Goal: Task Accomplishment & Management: Use online tool/utility

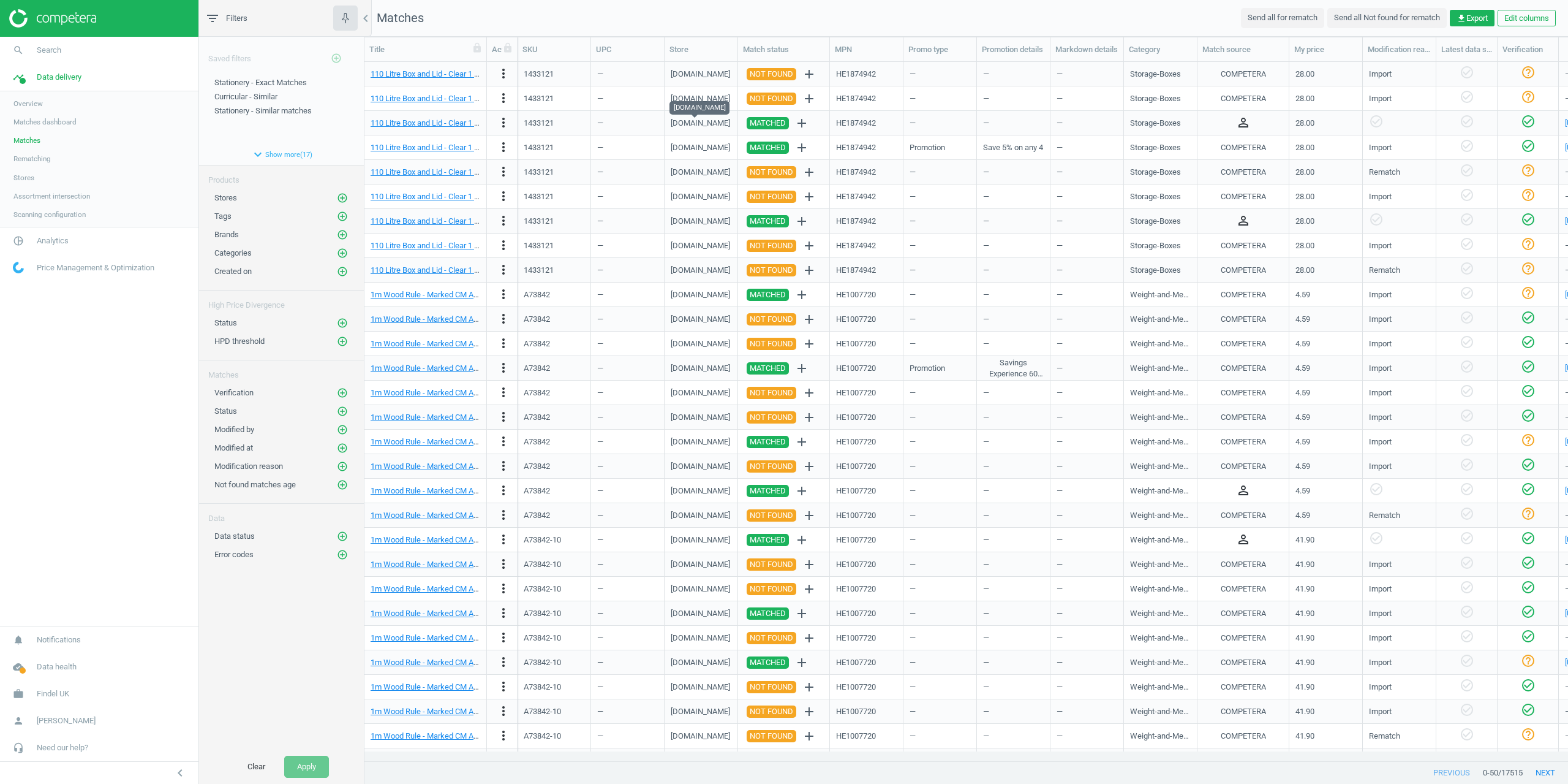
scroll to position [681, 1195]
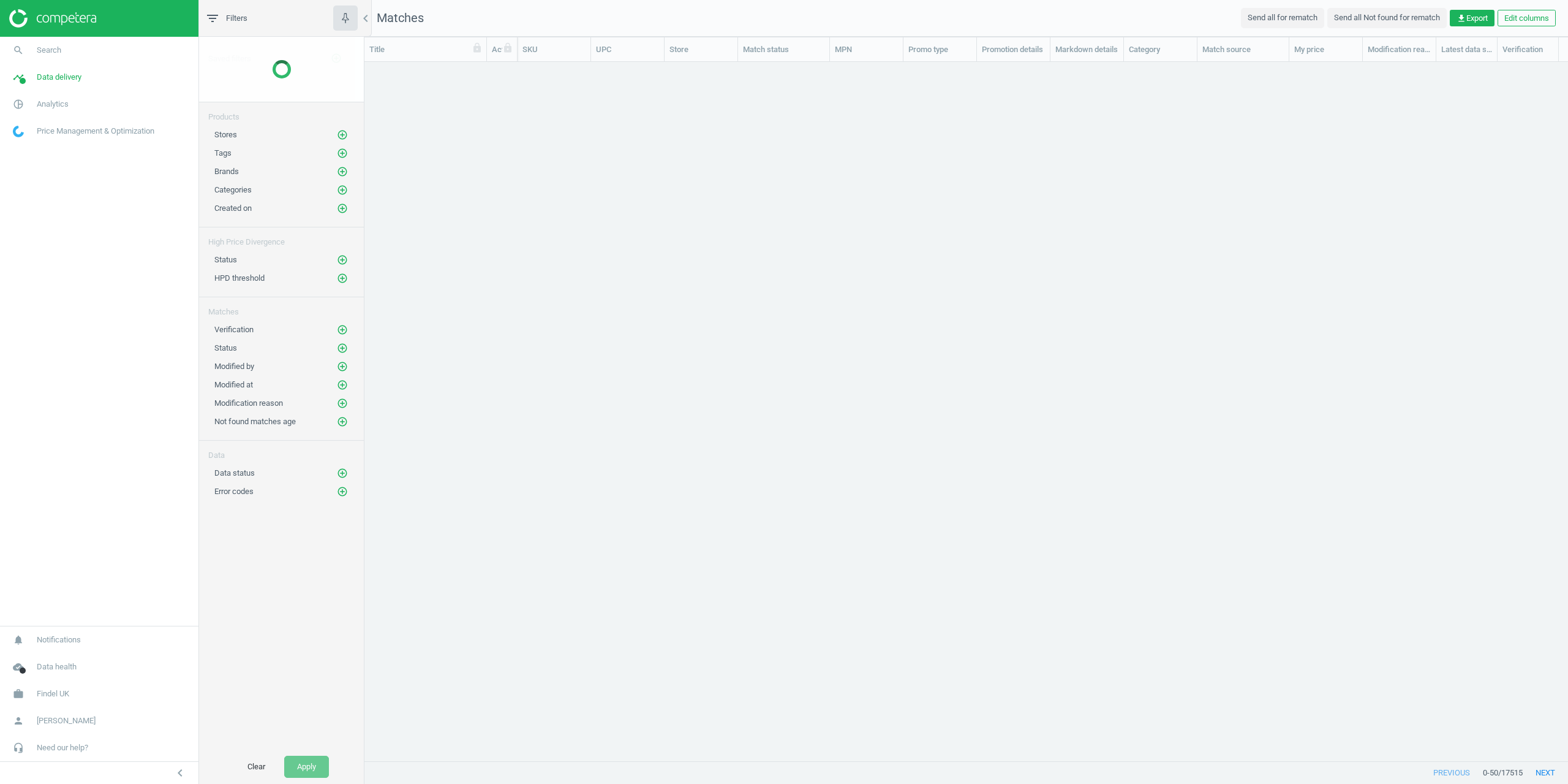
scroll to position [681, 1195]
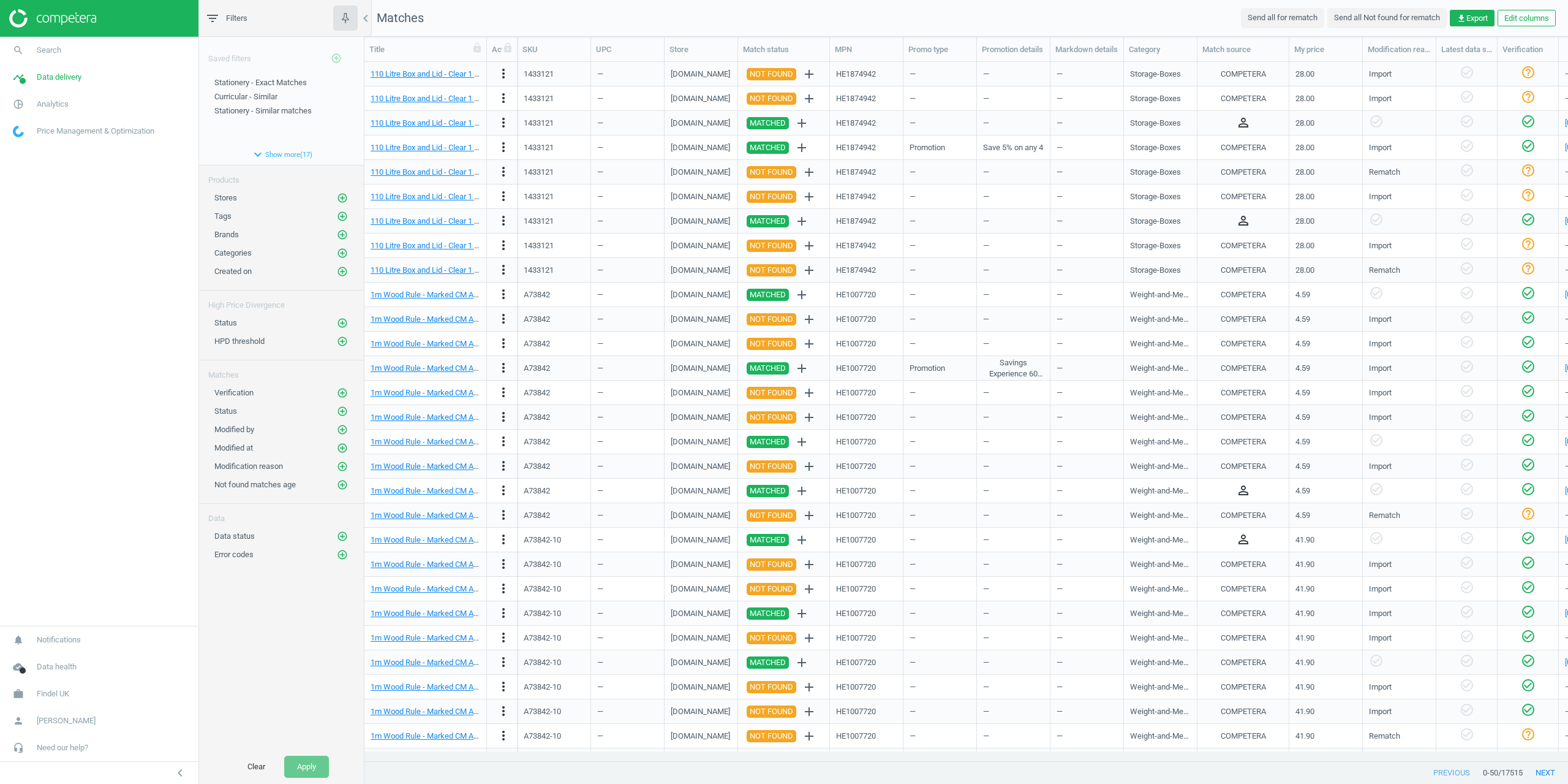
click at [340, 403] on div "Status add_circle_outline" at bounding box center [282, 408] width 165 height 19
click at [339, 412] on icon "add_circle_outline" at bounding box center [342, 411] width 11 height 11
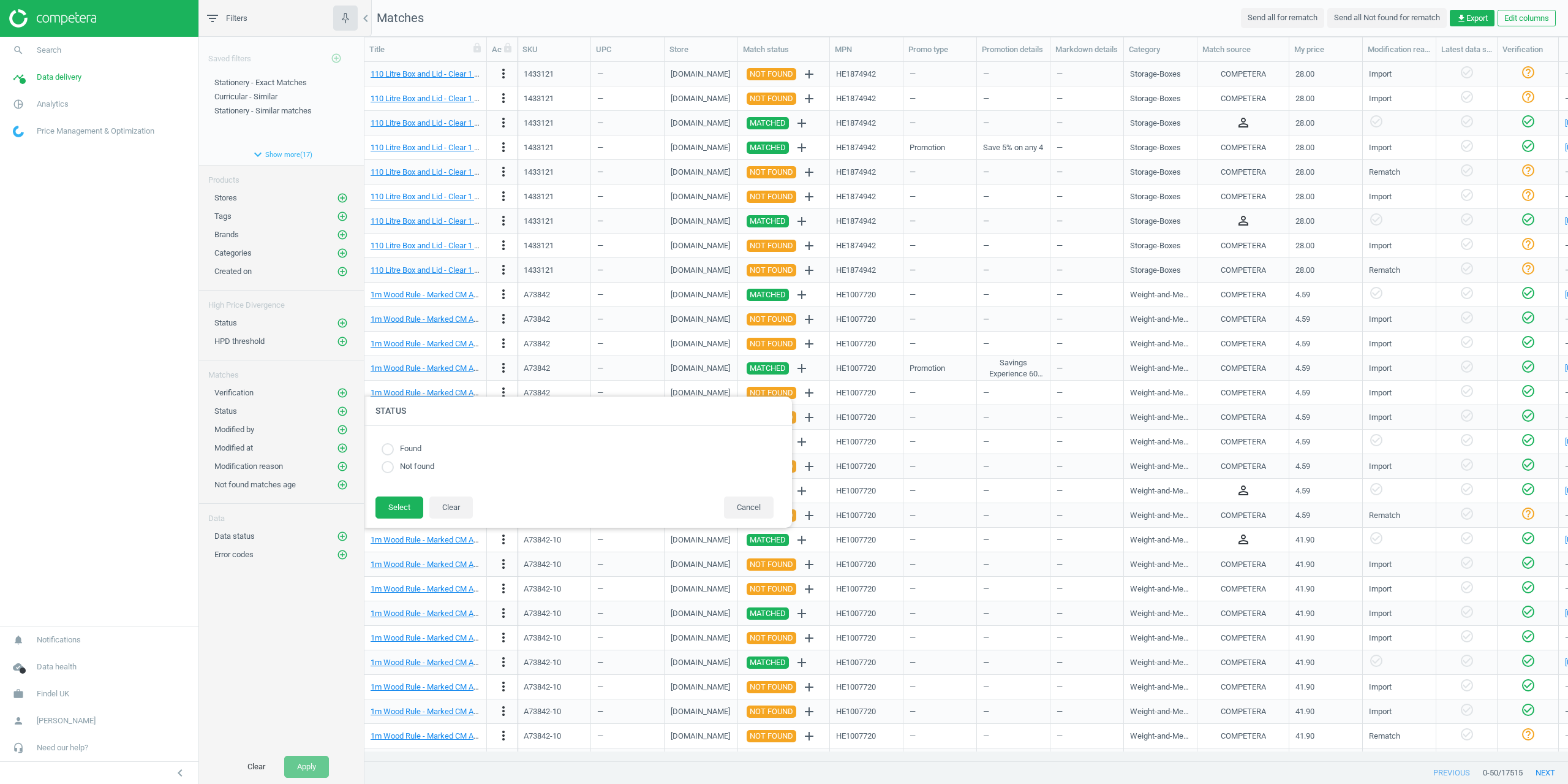
click at [388, 447] on input "radio" at bounding box center [387, 449] width 12 height 12
radio input "true"
click at [390, 498] on div "Found Not found Select Clear Cancel" at bounding box center [578, 477] width 429 height 102
click at [393, 528] on footer "Select Clear Cancel" at bounding box center [578, 512] width 429 height 32
click at [392, 510] on button "Select" at bounding box center [399, 507] width 48 height 22
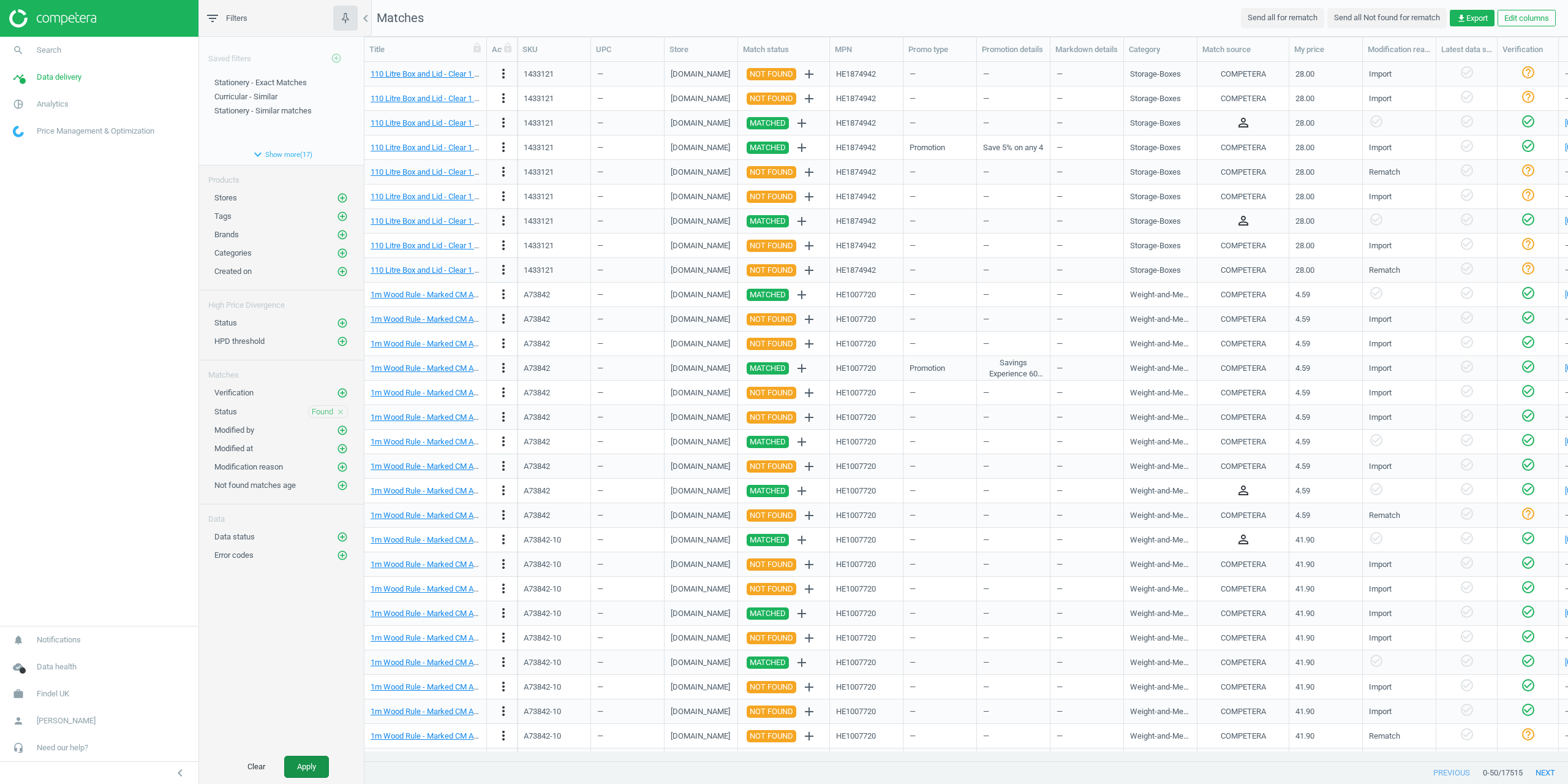
click at [298, 770] on button "Apply" at bounding box center [306, 766] width 45 height 22
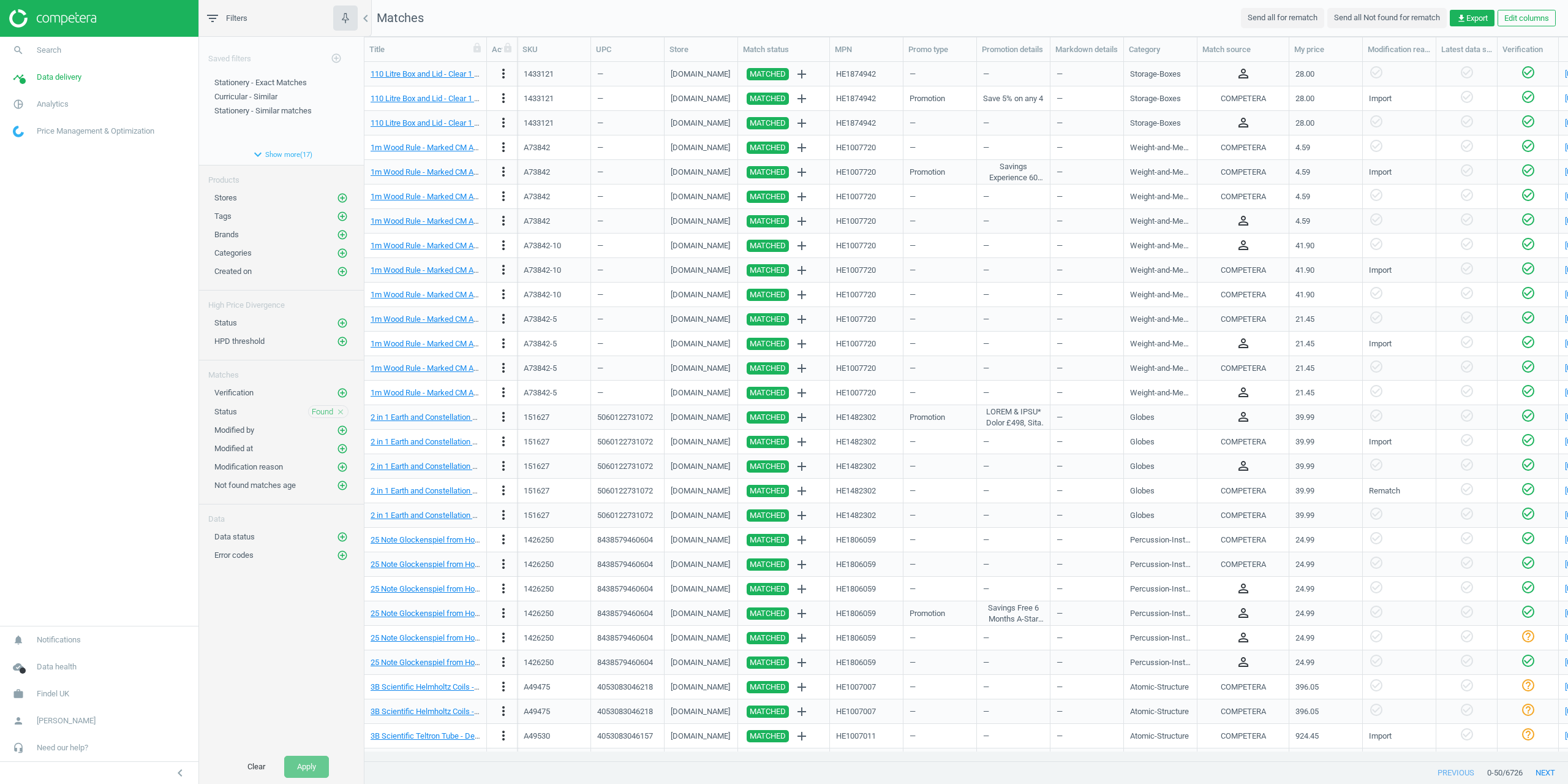
click at [339, 408] on icon "close" at bounding box center [340, 411] width 8 height 8
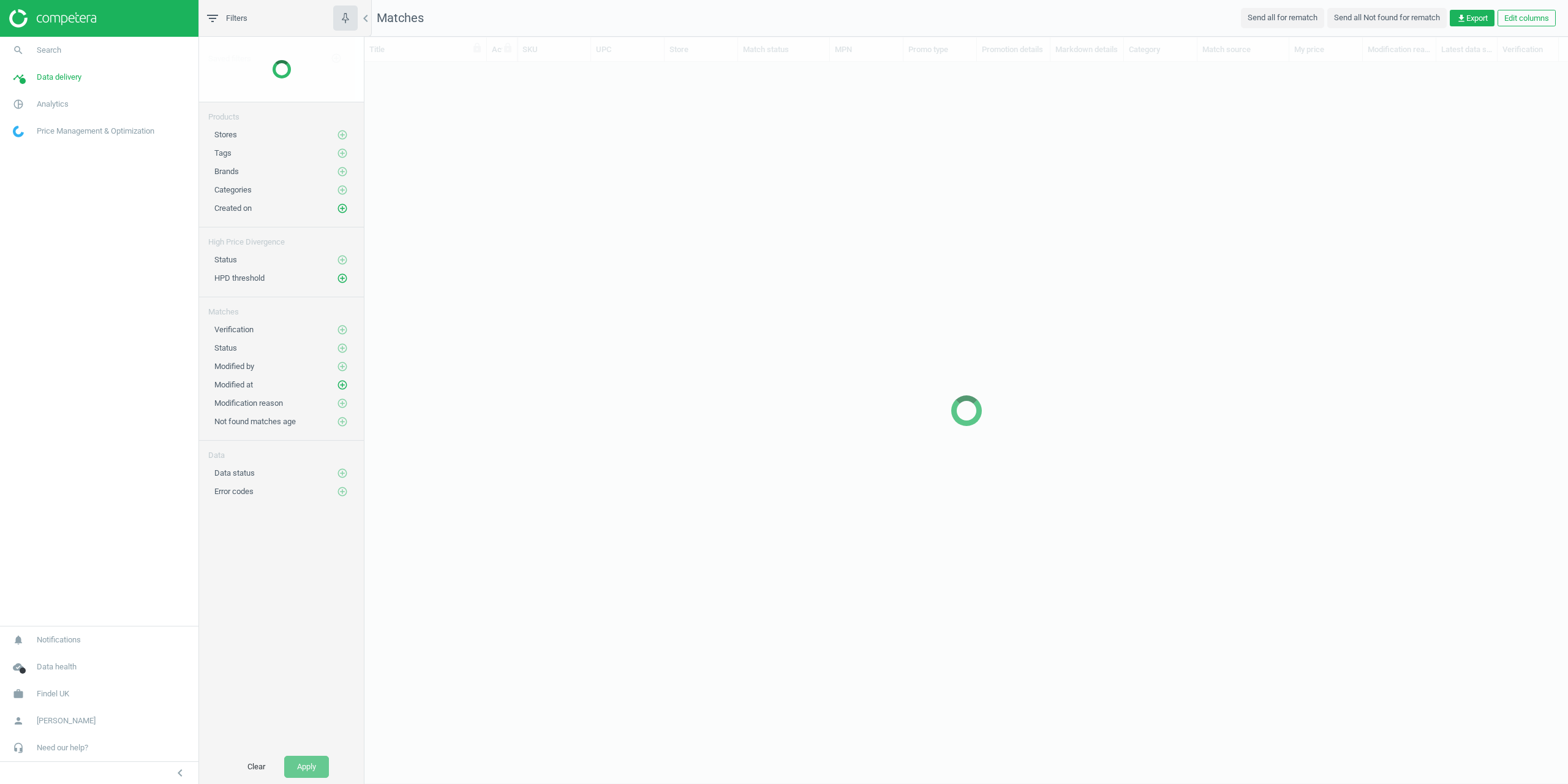
scroll to position [681, 1195]
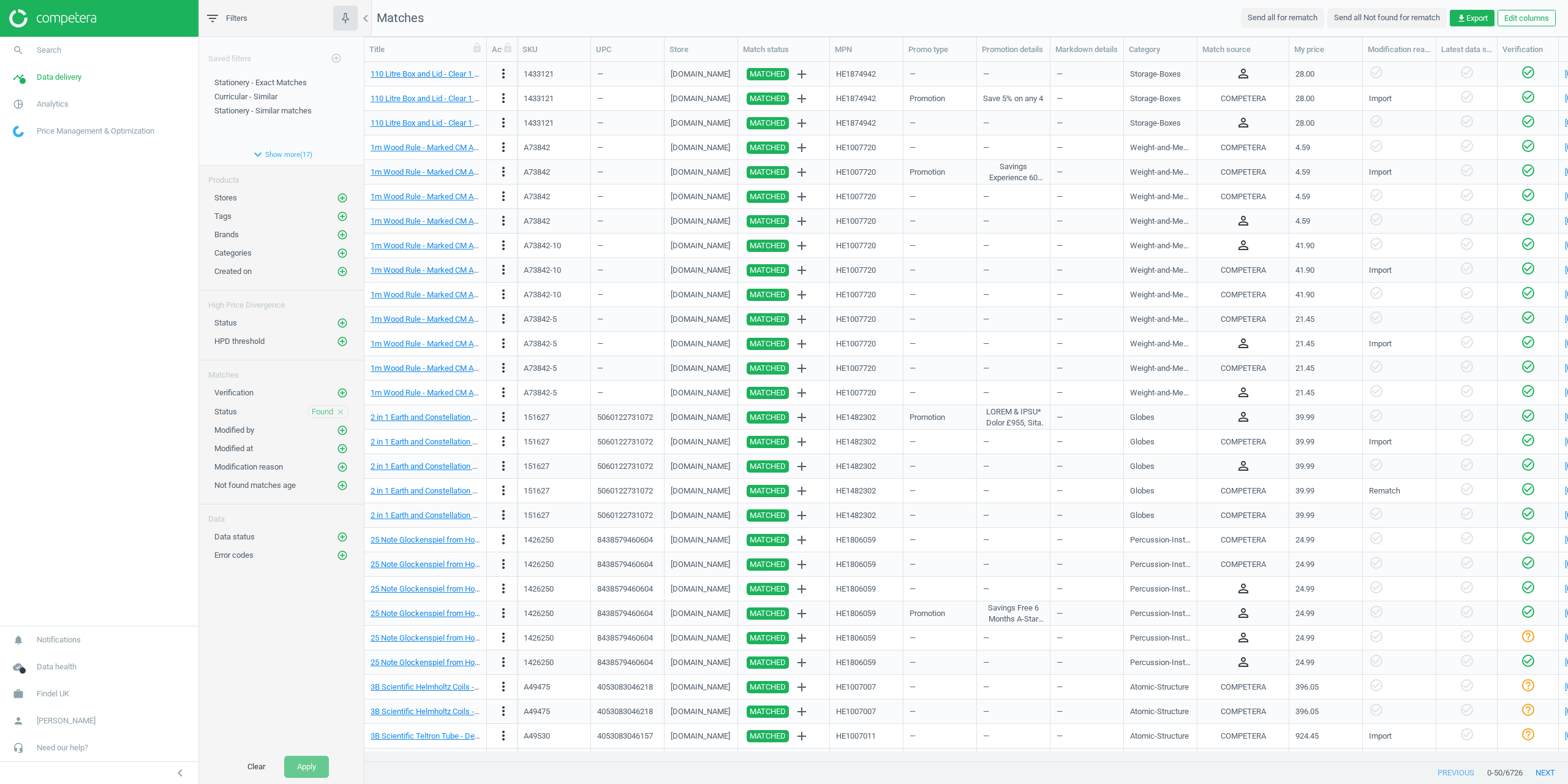
click at [344, 411] on icon "close" at bounding box center [340, 411] width 8 height 8
click at [323, 775] on button "Apply" at bounding box center [306, 766] width 45 height 22
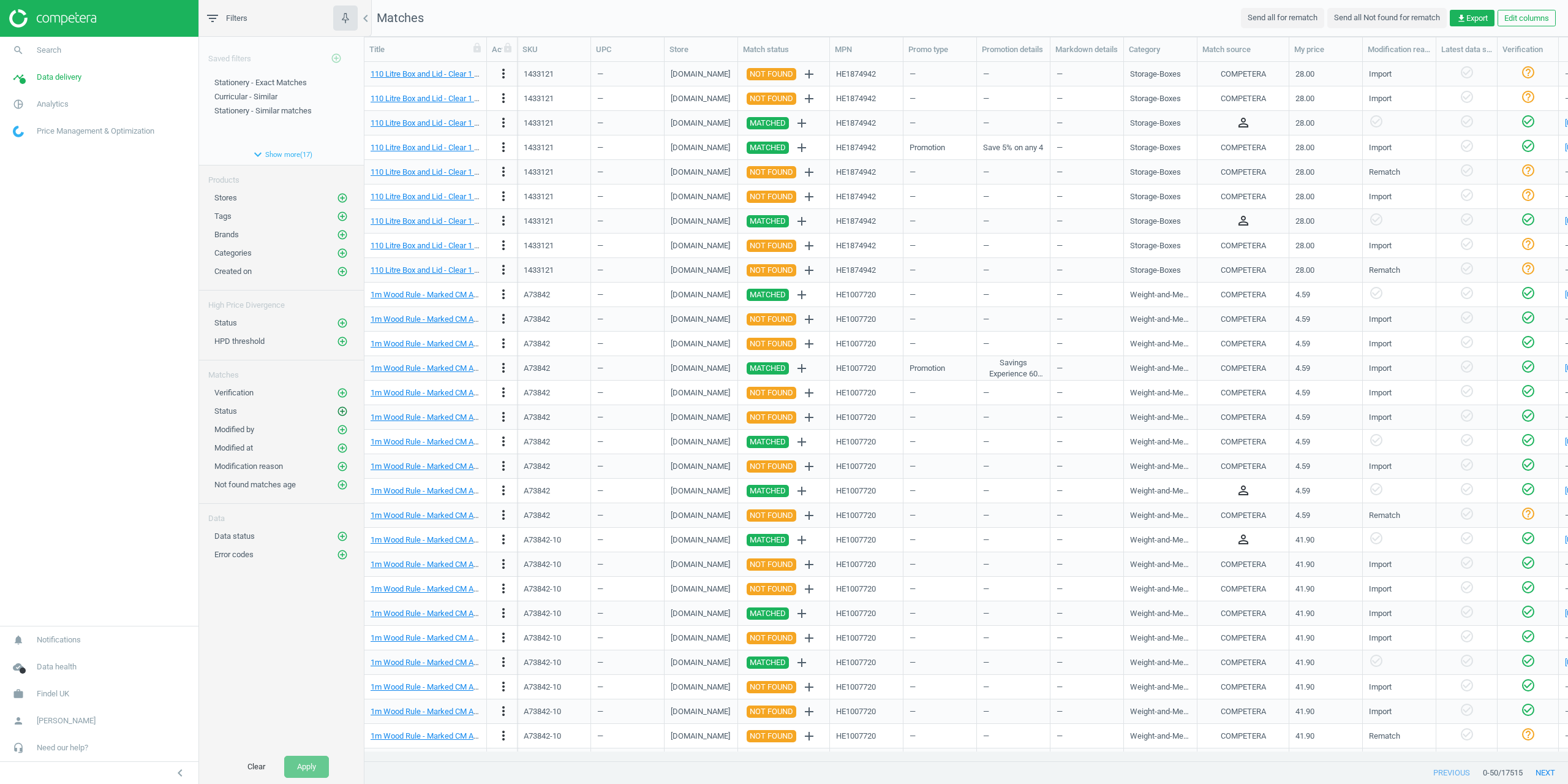
click at [337, 405] on div "Status add_circle_outline" at bounding box center [281, 411] width 134 height 12
click at [345, 412] on icon "add_circle_outline" at bounding box center [342, 411] width 11 height 11
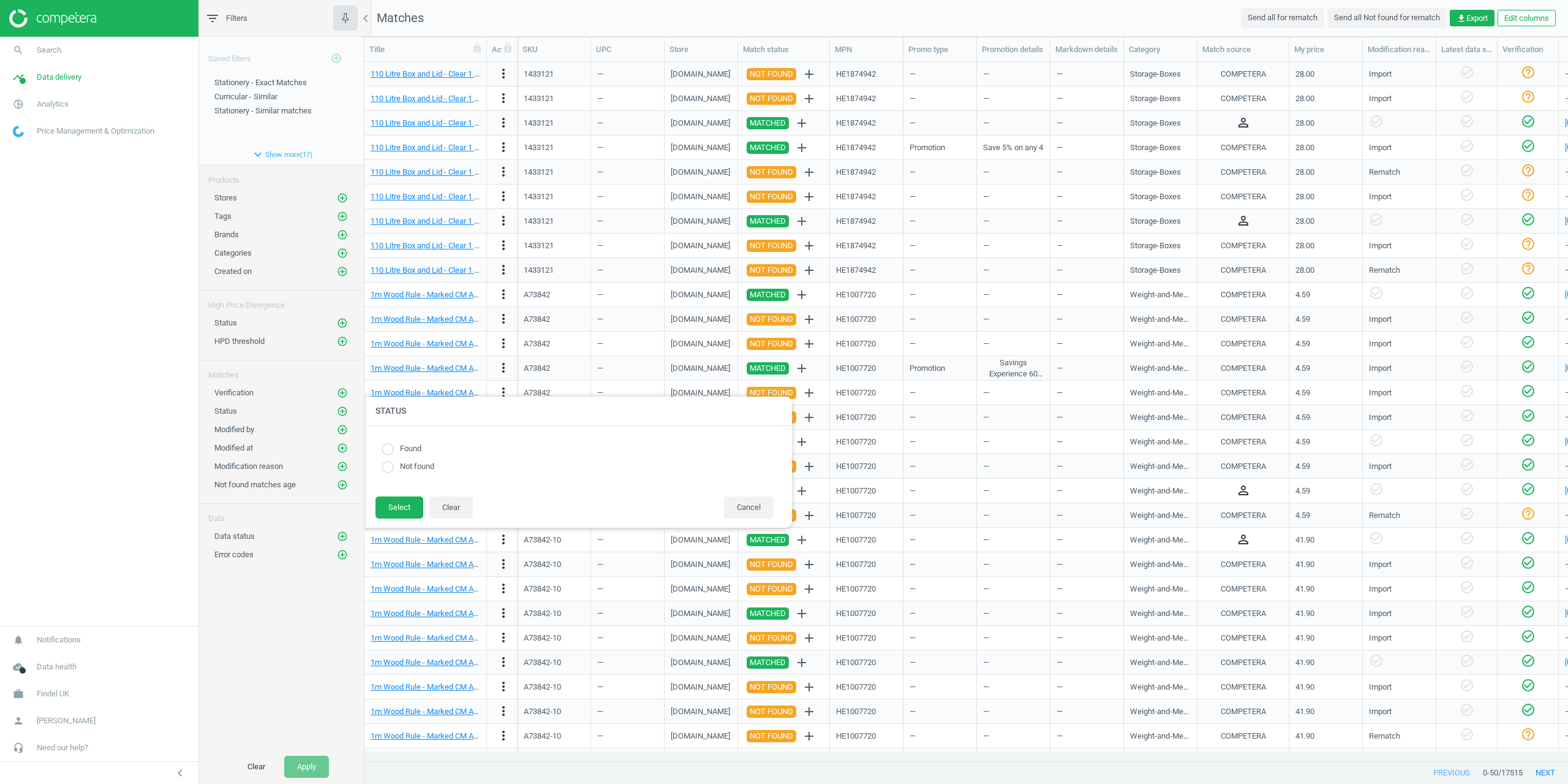
click at [390, 473] on input "radio" at bounding box center [387, 467] width 12 height 12
radio input "true"
click at [405, 511] on button "Select" at bounding box center [399, 507] width 48 height 22
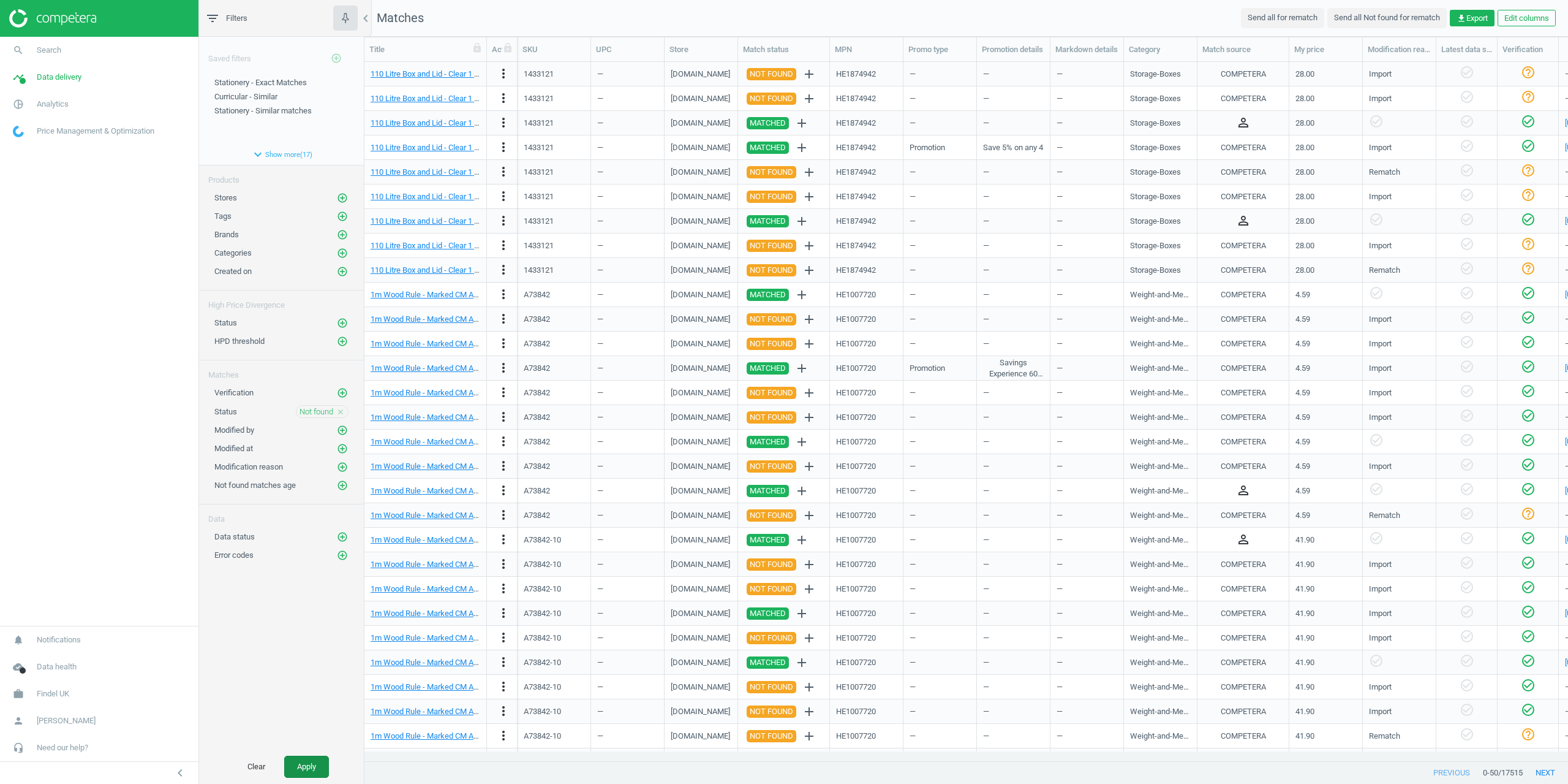
click at [310, 761] on button "Apply" at bounding box center [306, 766] width 45 height 22
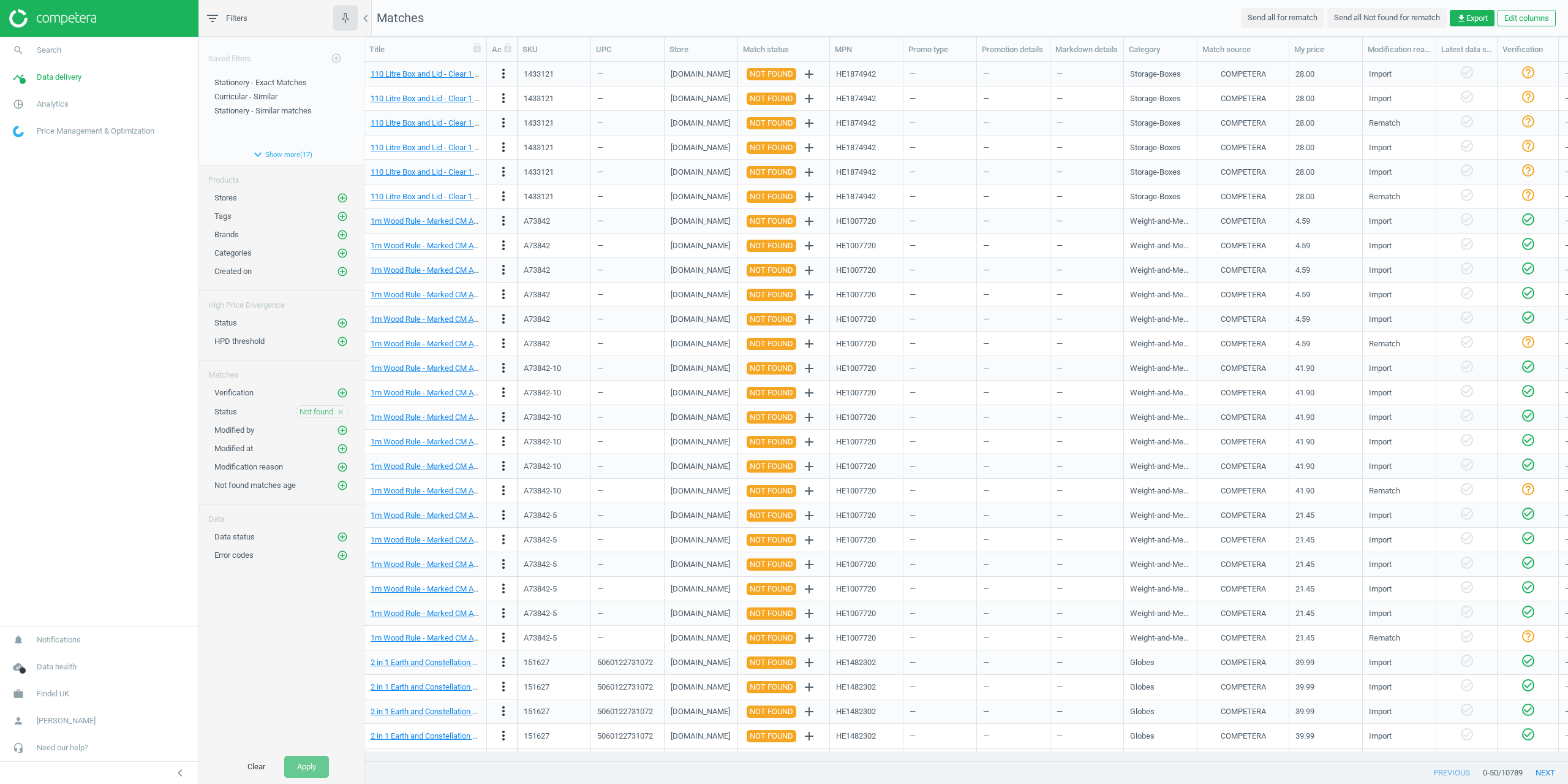
click at [338, 409] on icon "close" at bounding box center [340, 411] width 8 height 8
click at [313, 762] on button "Apply" at bounding box center [306, 766] width 45 height 22
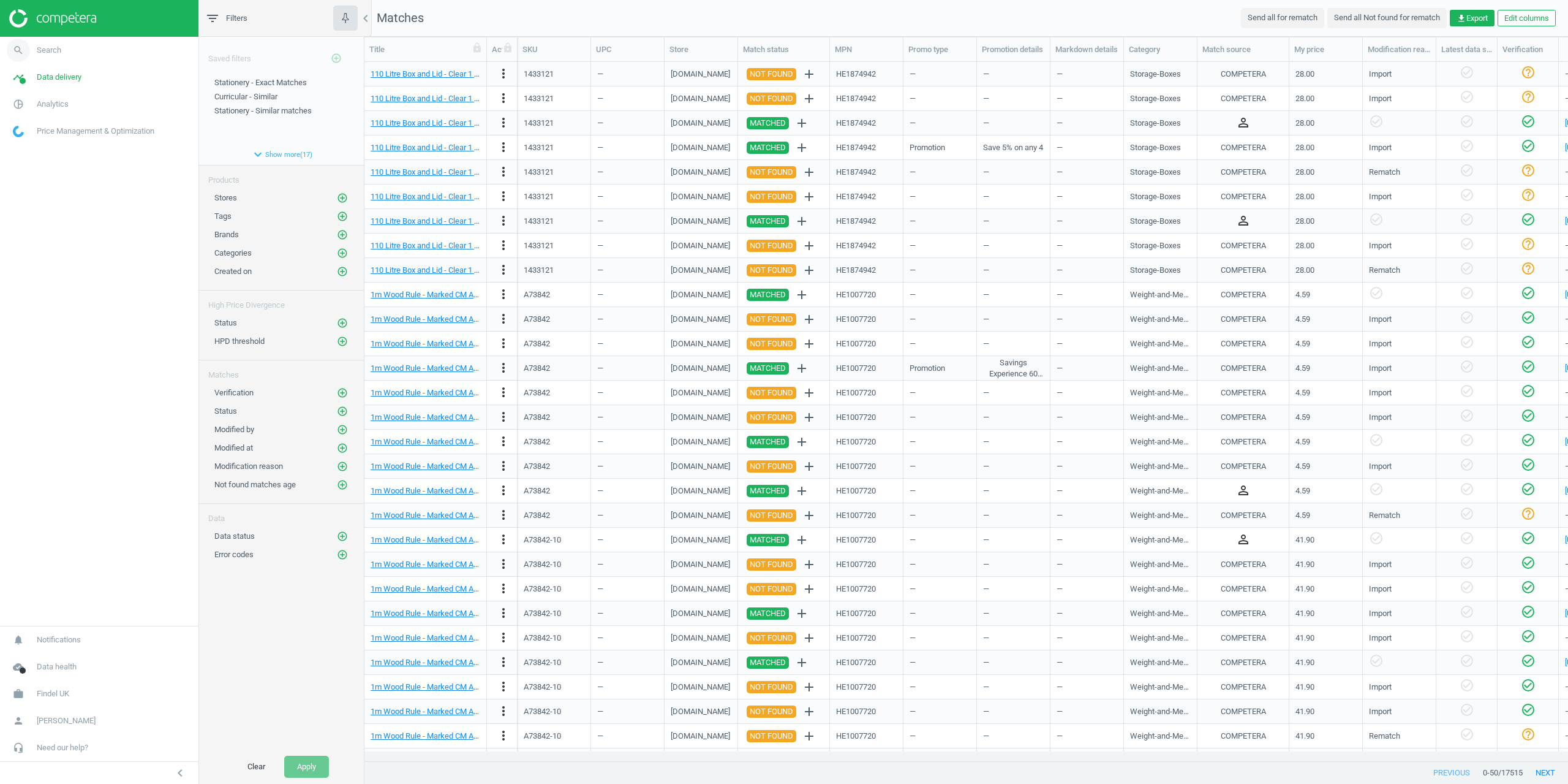
click at [61, 57] on link "search Search" at bounding box center [99, 50] width 199 height 27
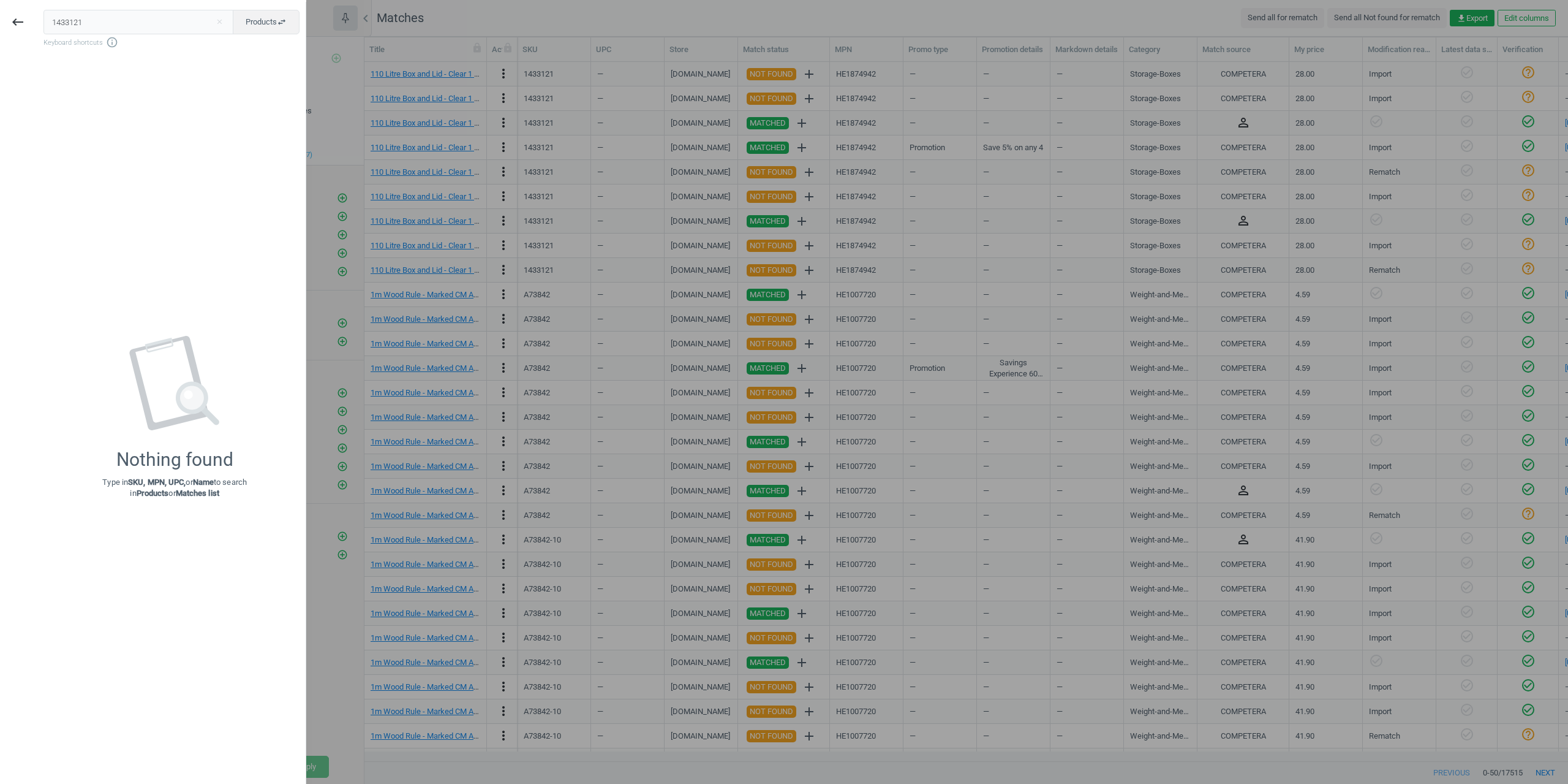
type input "1433121"
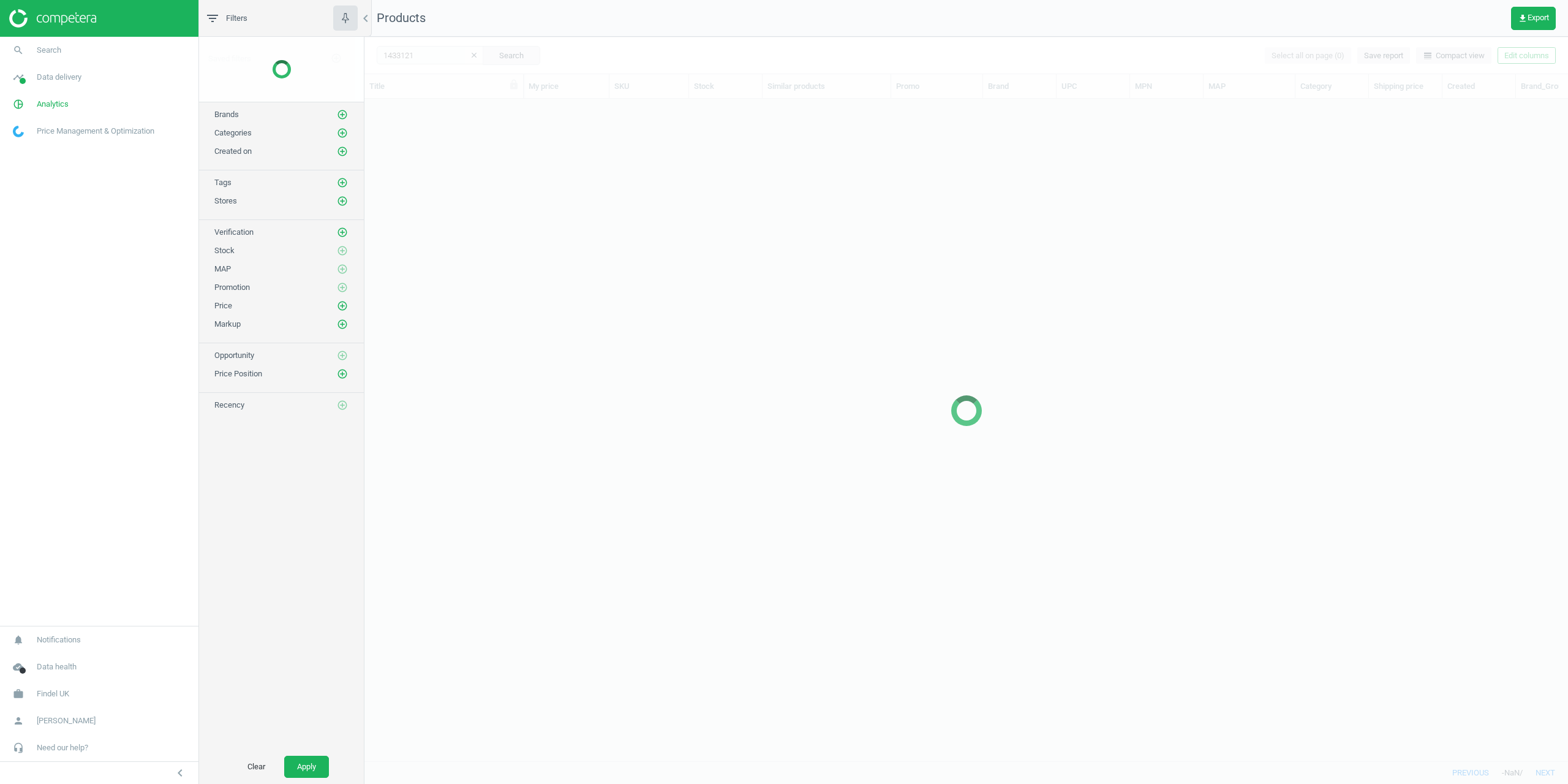
scroll to position [644, 1195]
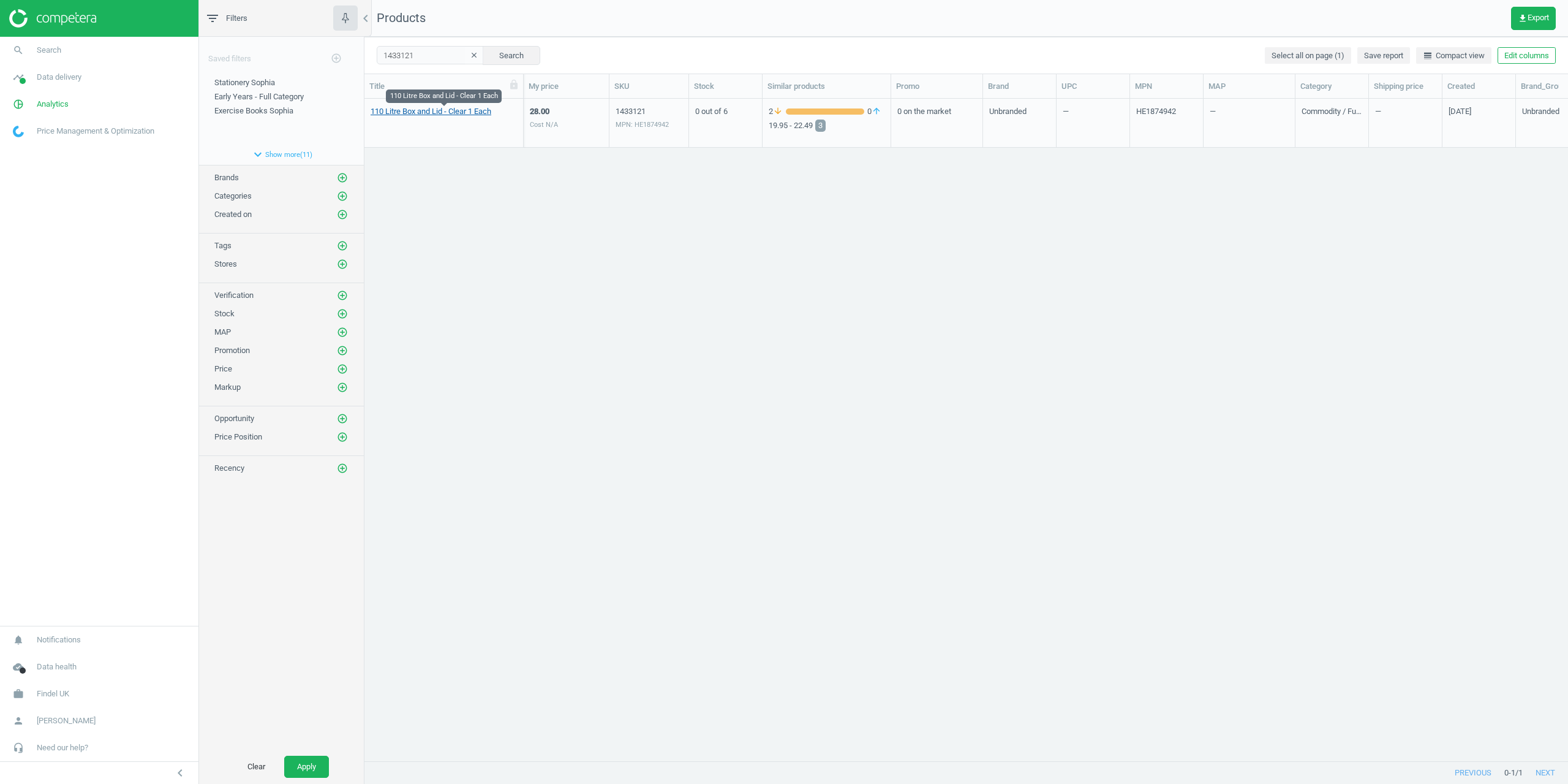
click at [431, 112] on link "110 Litre Box and Lid - Clear 1 Each" at bounding box center [431, 111] width 121 height 11
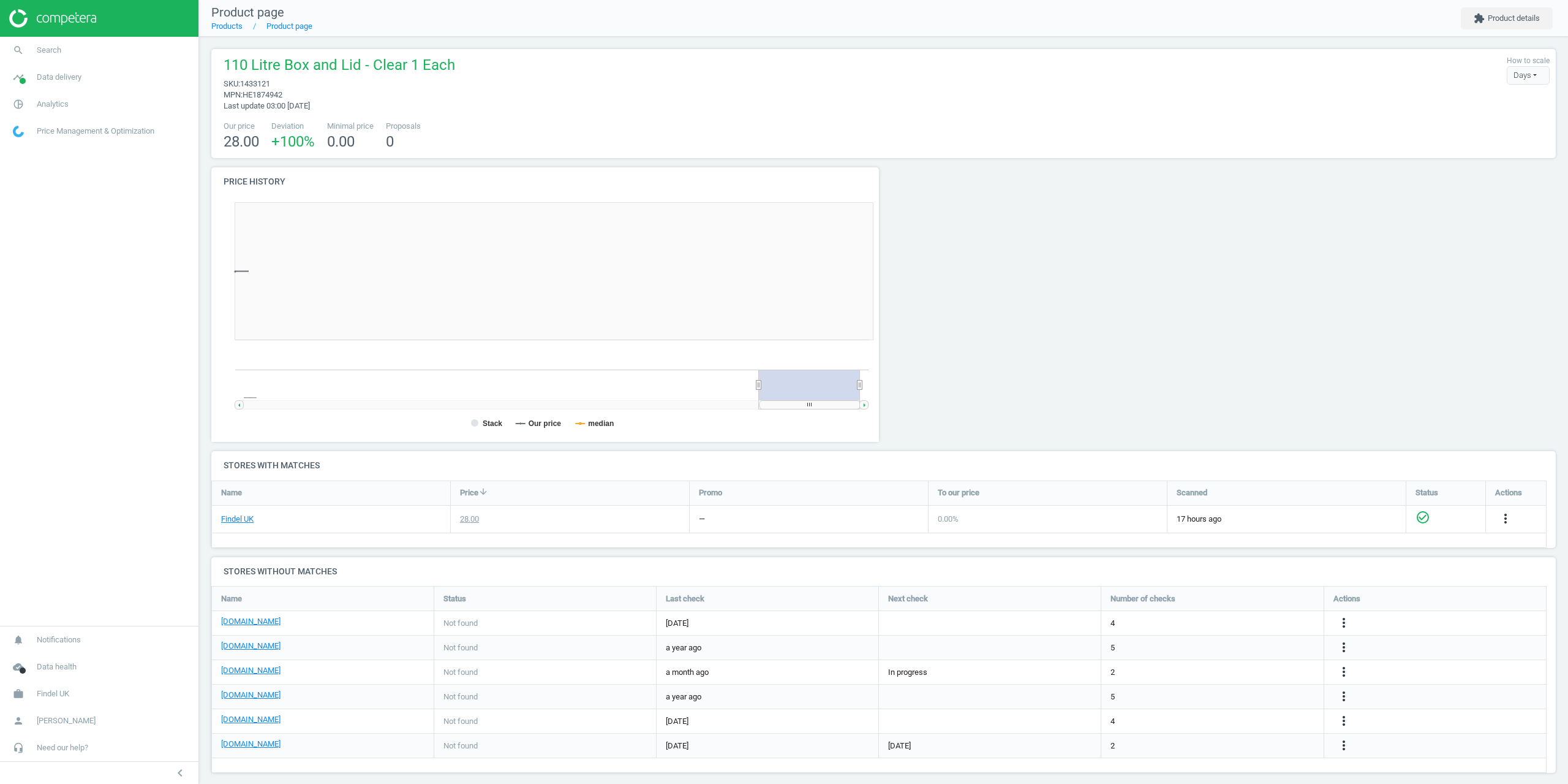
scroll to position [264, 682]
click at [1515, 25] on button "extension Product details" at bounding box center [1507, 18] width 92 height 22
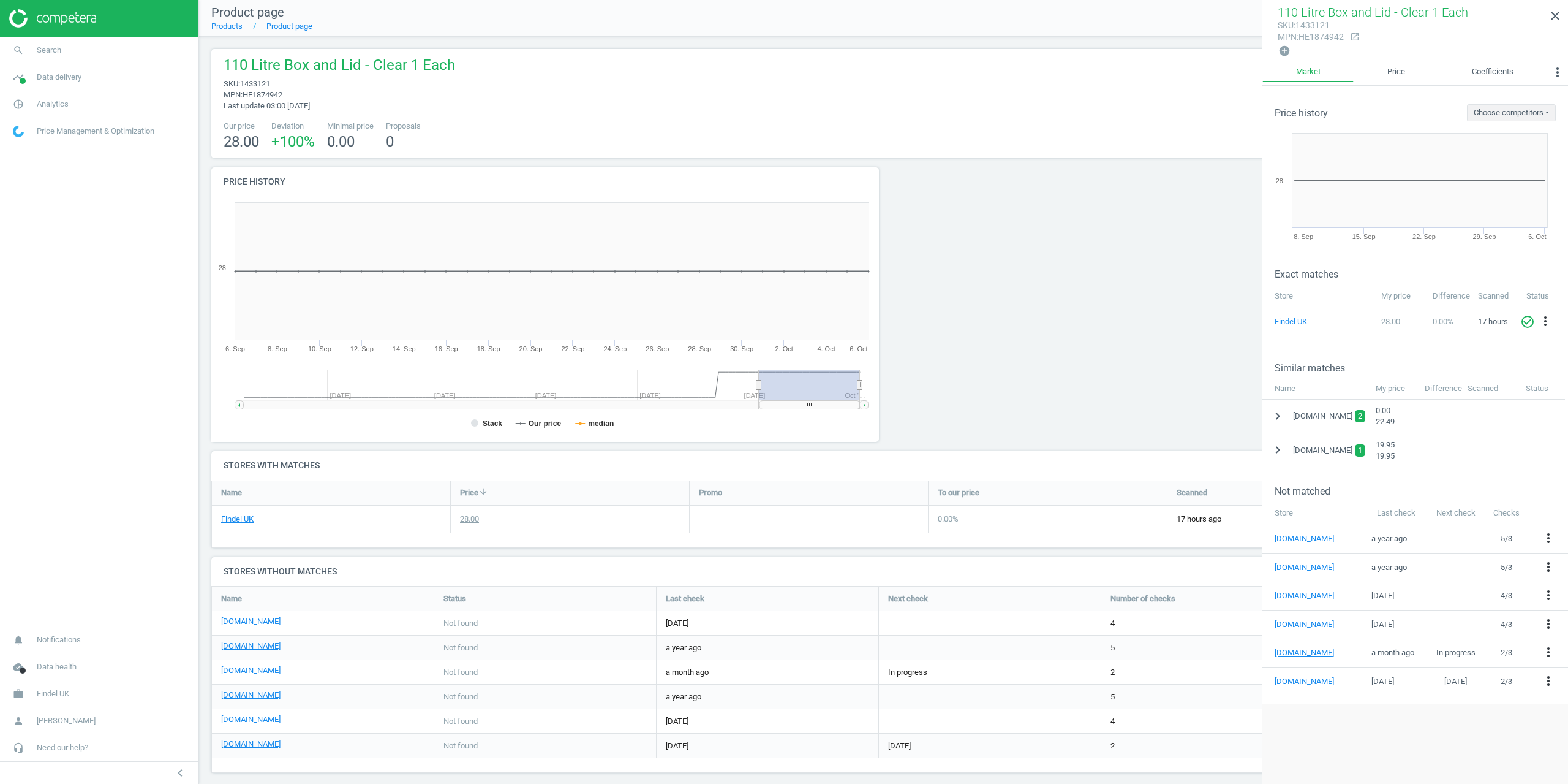
scroll to position [10, 0]
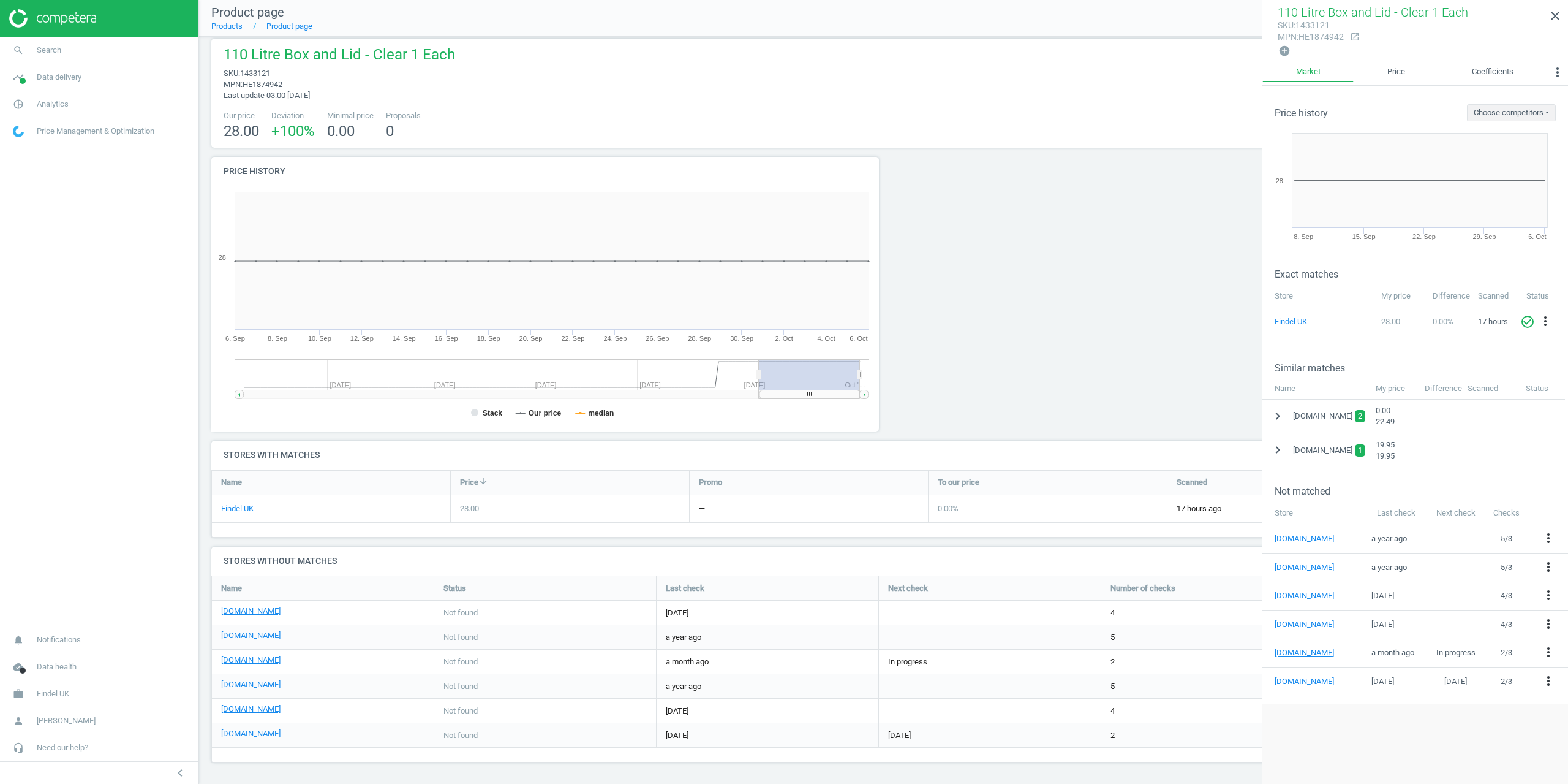
click at [1009, 346] on div at bounding box center [1053, 298] width 339 height 284
click at [1557, 19] on icon "close" at bounding box center [1555, 16] width 15 height 15
